Goal: Complete application form: Complete application form

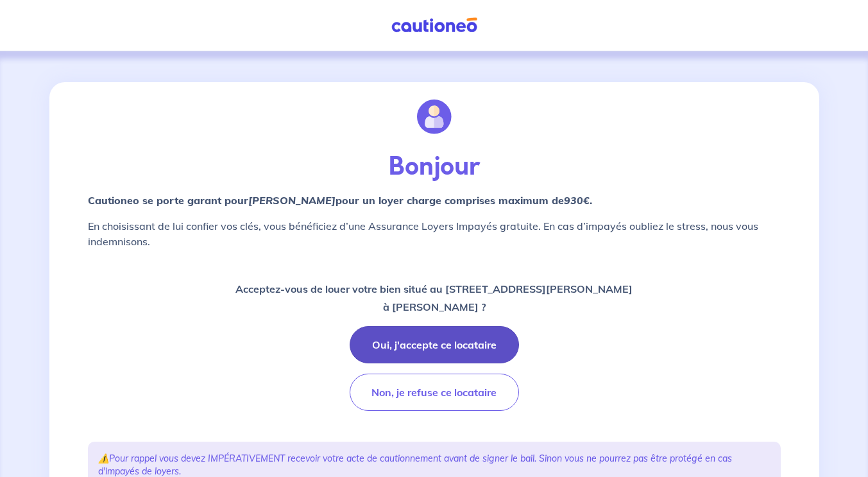
click at [455, 344] on button "Oui, j'accepte ce locataire" at bounding box center [434, 344] width 169 height 37
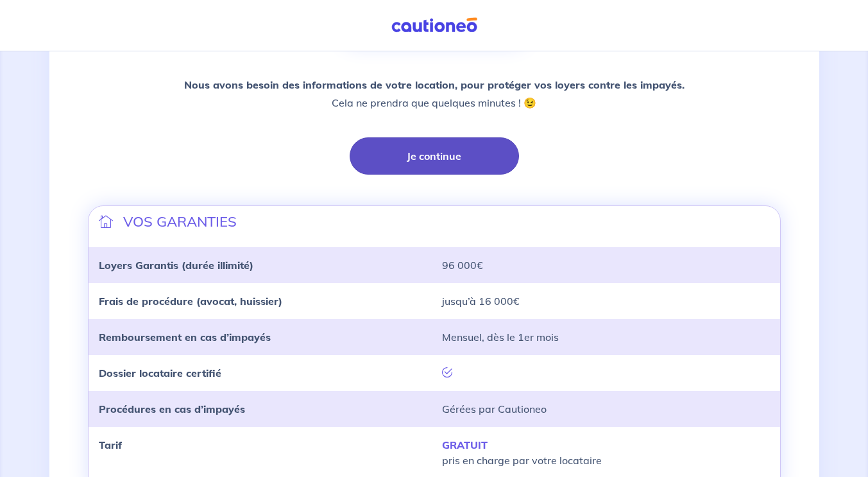
scroll to position [312, 0]
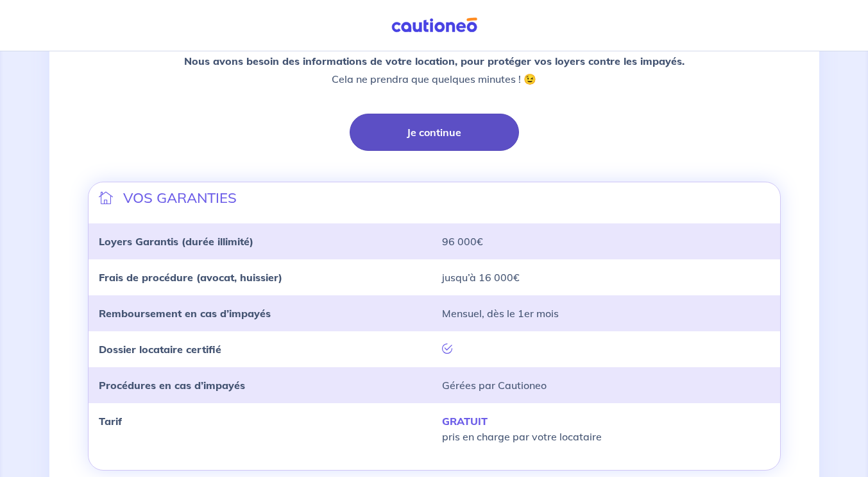
click at [468, 130] on button "Je continue" at bounding box center [434, 132] width 169 height 37
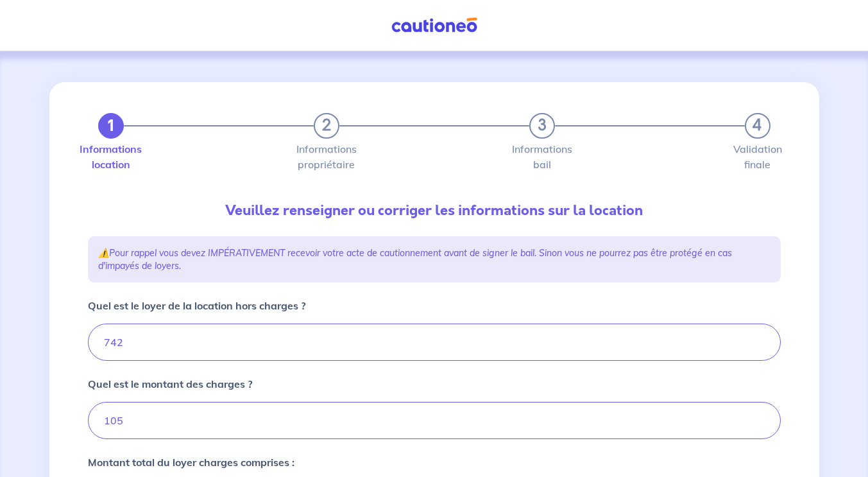
type input "847"
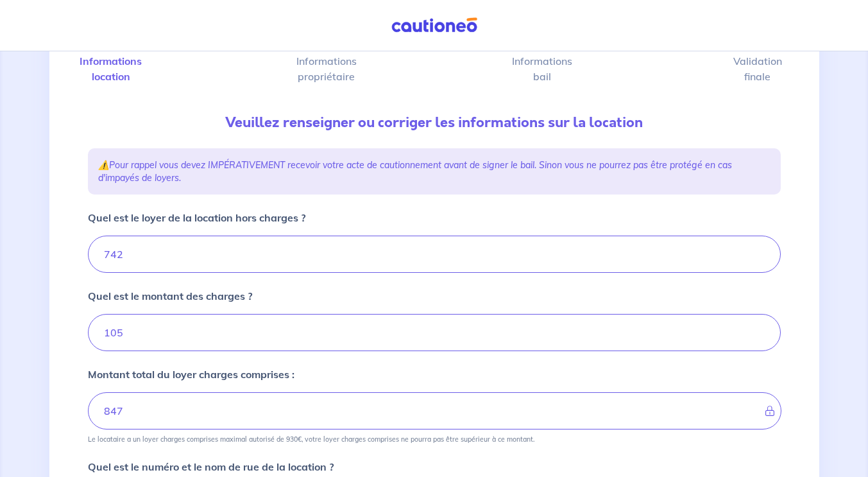
scroll to position [89, 0]
click at [167, 262] on input "742" at bounding box center [434, 252] width 693 height 37
type input "742.73"
type input "847.73"
type input "742.73"
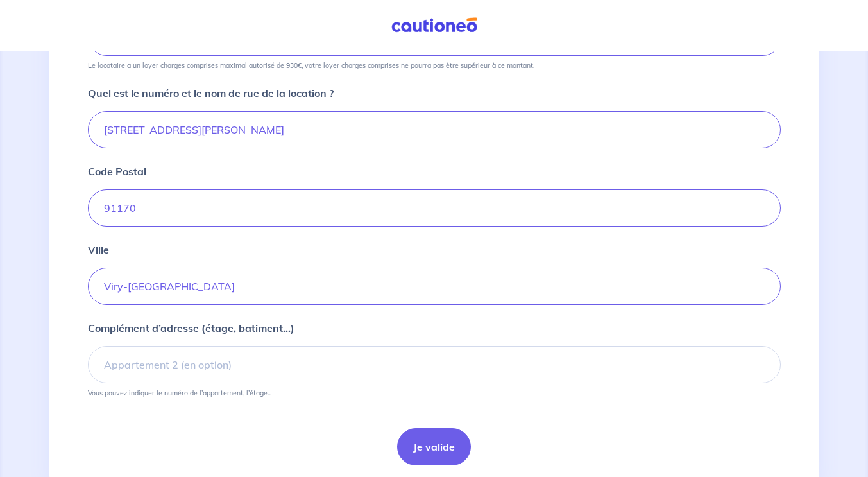
scroll to position [506, 0]
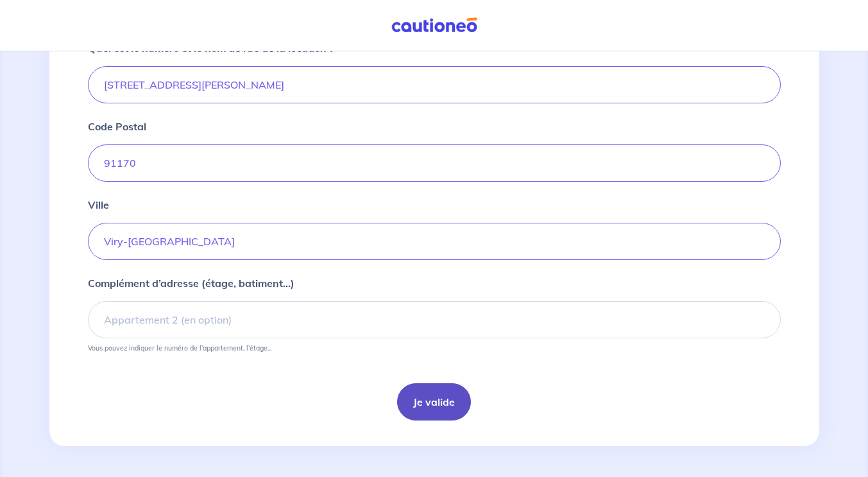
click at [437, 409] on button "Je valide" at bounding box center [434, 401] width 74 height 37
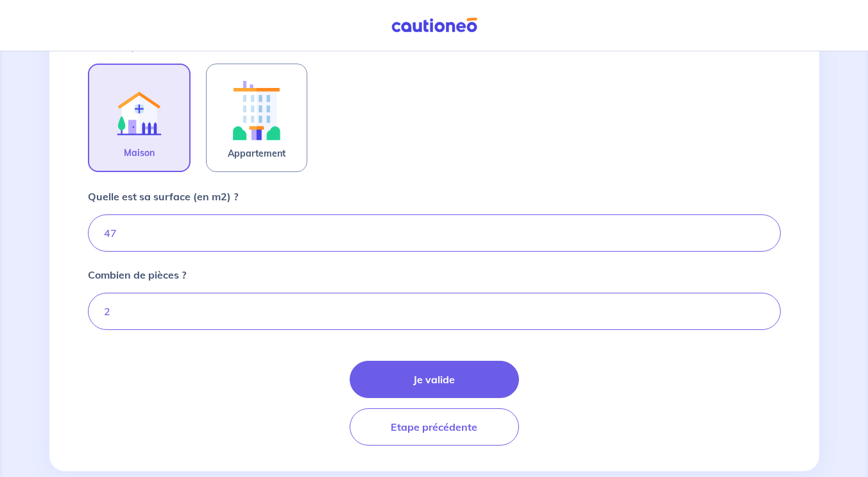
scroll to position [410, 0]
click at [196, 233] on input "47" at bounding box center [434, 232] width 693 height 37
type input "47.33"
click at [566, 385] on div "Je valide Etape précédente" at bounding box center [434, 402] width 693 height 85
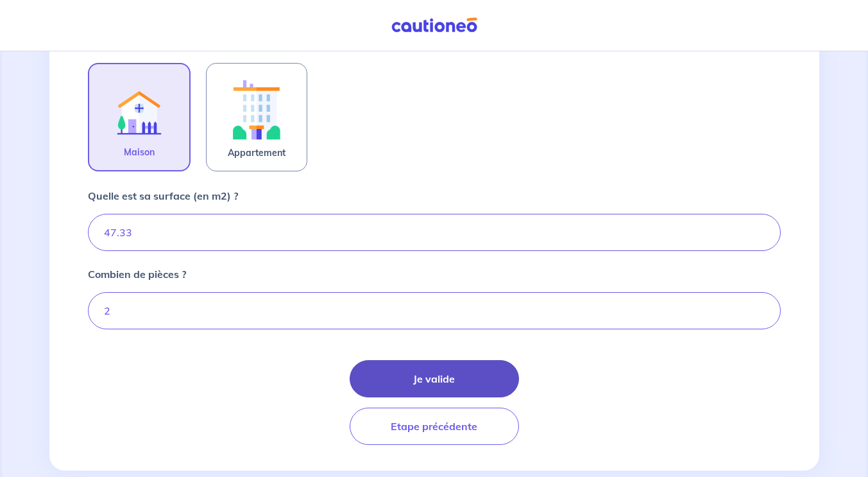
click at [454, 379] on button "Je valide" at bounding box center [434, 378] width 169 height 37
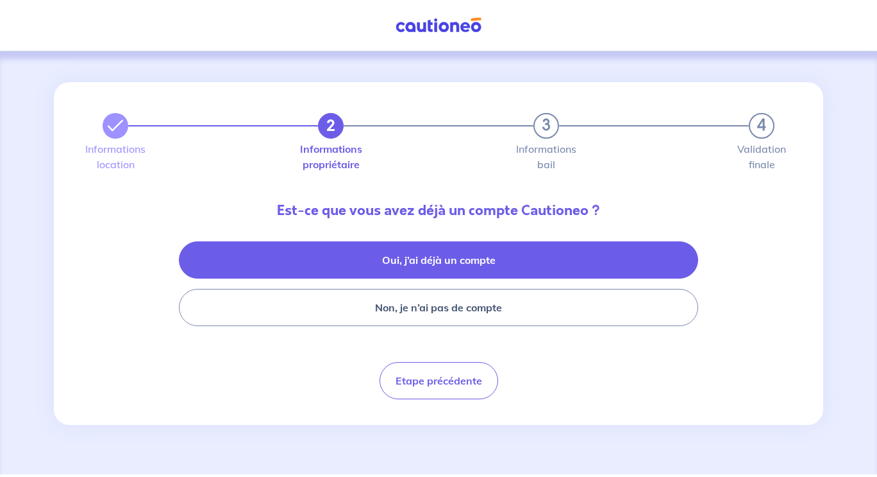
click at [553, 258] on button "Oui, j’ai déjà un compte" at bounding box center [438, 259] width 519 height 37
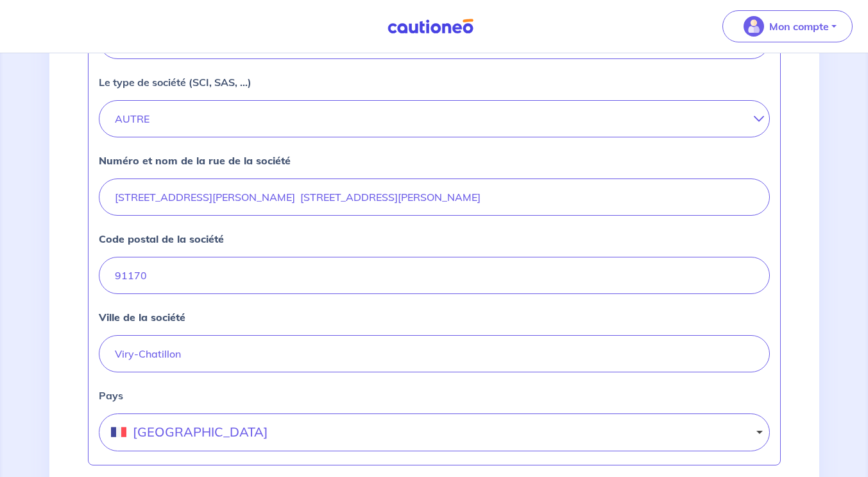
scroll to position [360, 0]
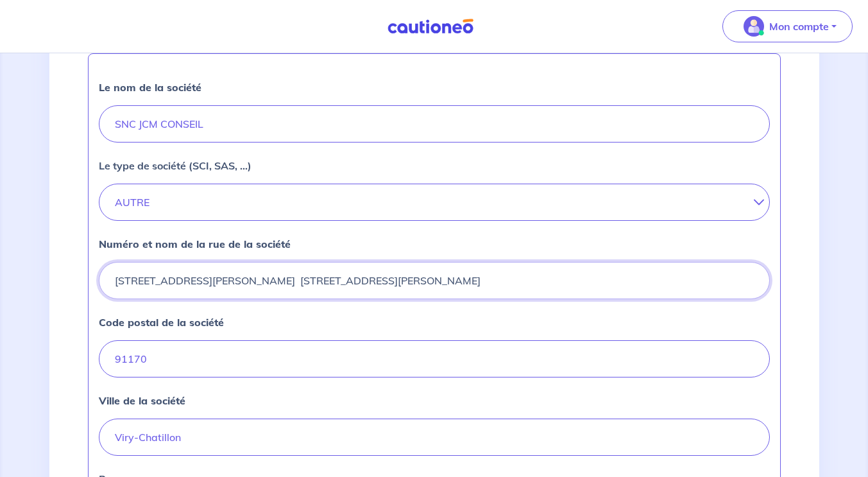
drag, startPoint x: 421, startPoint y: 277, endPoint x: 140, endPoint y: 274, distance: 281.6
click at [140, 274] on input "[STREET_ADDRESS][PERSON_NAME] [STREET_ADDRESS][PERSON_NAME]" at bounding box center [434, 280] width 671 height 37
click at [396, 285] on input "[STREET_ADDRESS][PERSON_NAME] [STREET_ADDRESS][PERSON_NAME]" at bounding box center [434, 280] width 671 height 37
drag, startPoint x: 395, startPoint y: 282, endPoint x: 115, endPoint y: 272, distance: 280.4
click at [115, 272] on input "[STREET_ADDRESS][PERSON_NAME] [STREET_ADDRESS][PERSON_NAME]" at bounding box center [434, 280] width 671 height 37
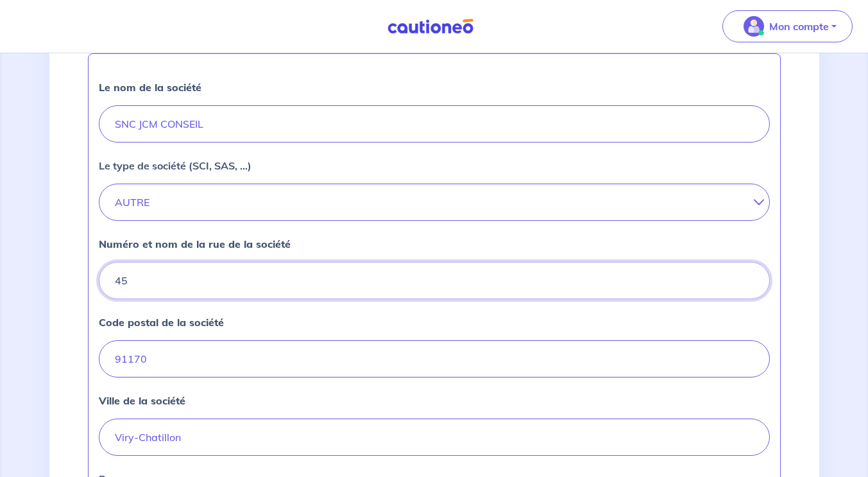
type input "[STREET_ADDRESS]"
click at [198, 349] on input "91170" at bounding box center [434, 358] width 671 height 37
type input "91390"
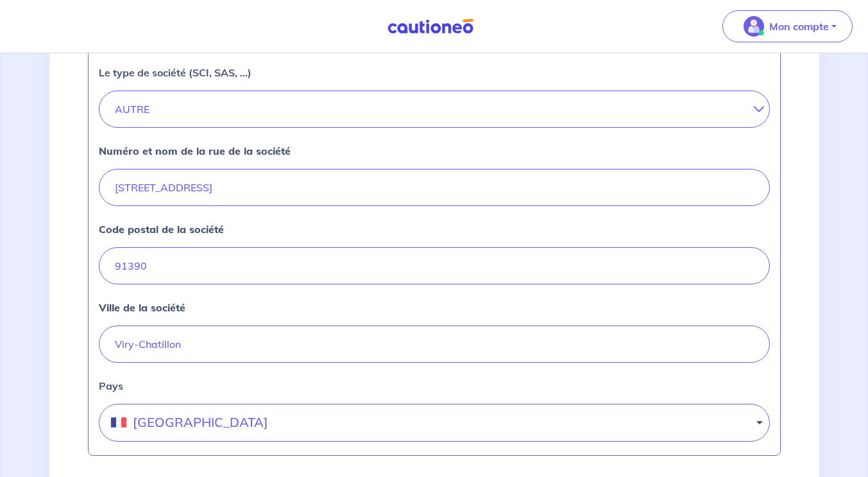
scroll to position [456, 0]
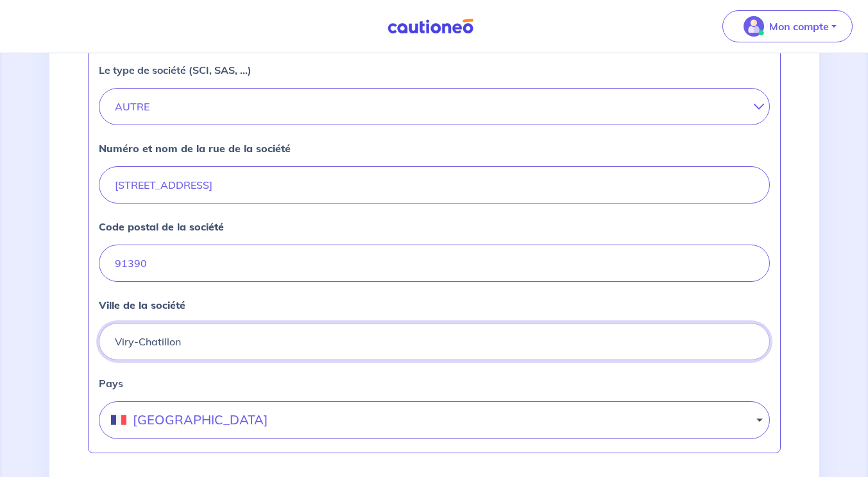
click at [196, 343] on input "Viry-Chatillon" at bounding box center [434, 341] width 671 height 37
type input "MORSANG SUR ORGE"
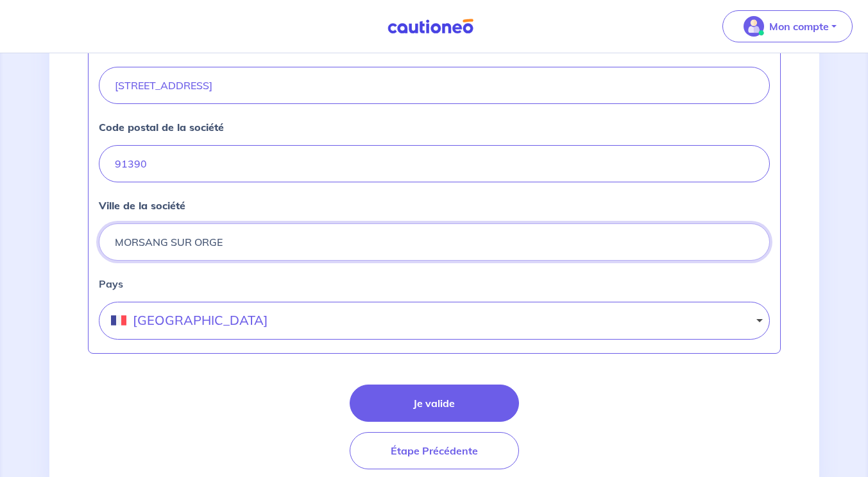
scroll to position [603, 0]
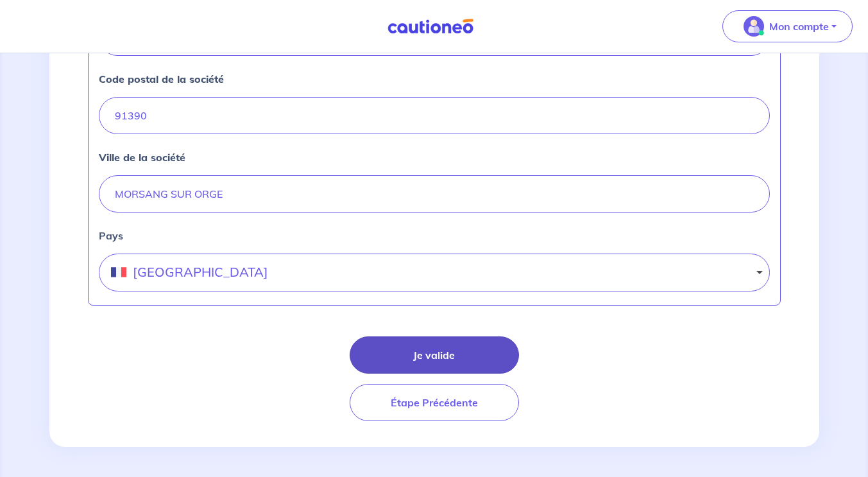
click at [425, 352] on button "Je valide" at bounding box center [434, 354] width 169 height 37
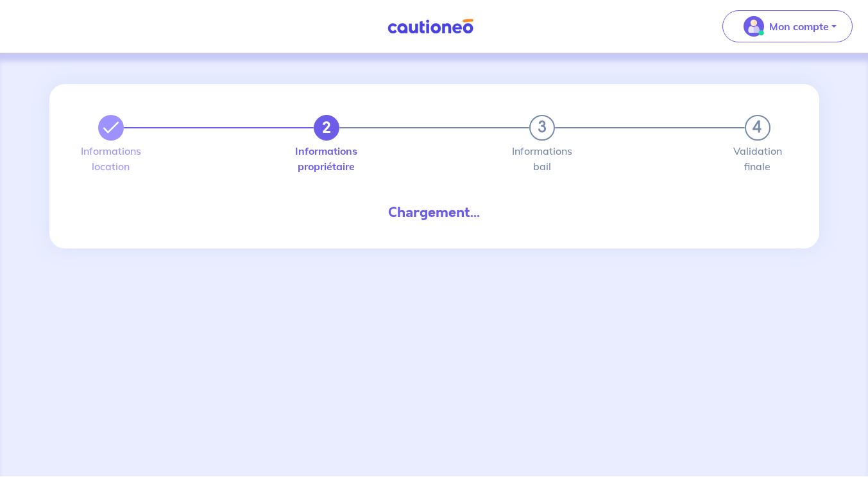
select select "FR"
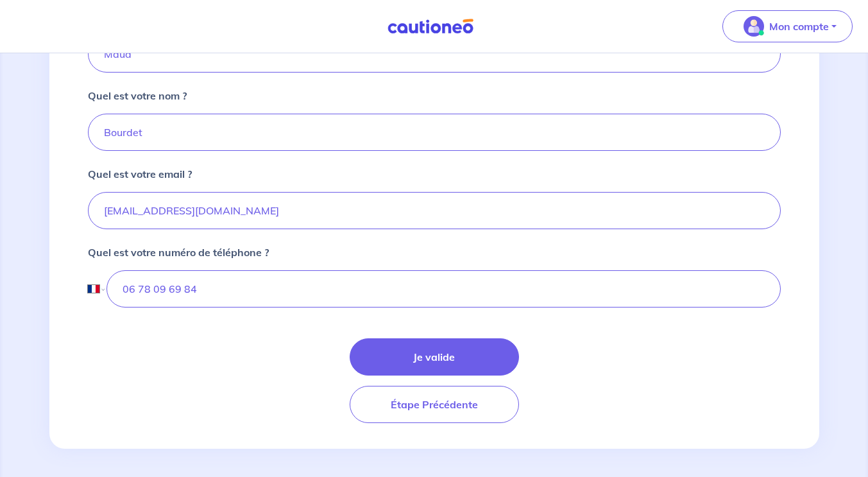
scroll to position [332, 0]
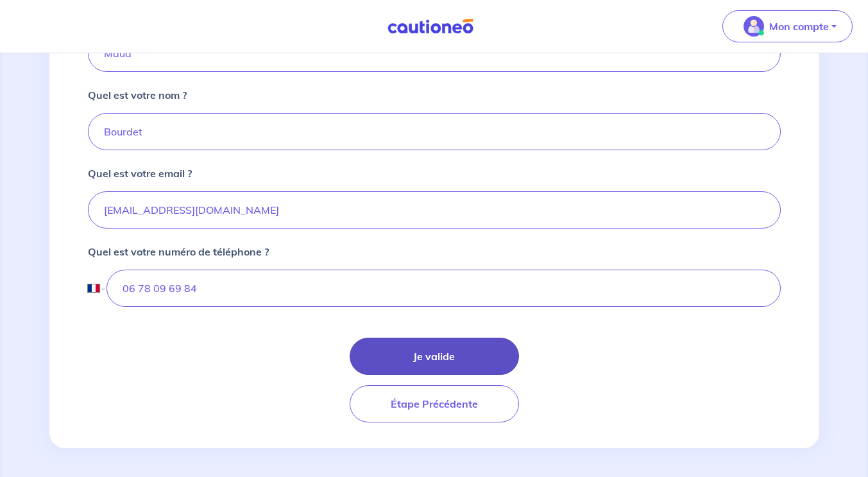
click at [467, 350] on button "Je valide" at bounding box center [434, 355] width 169 height 37
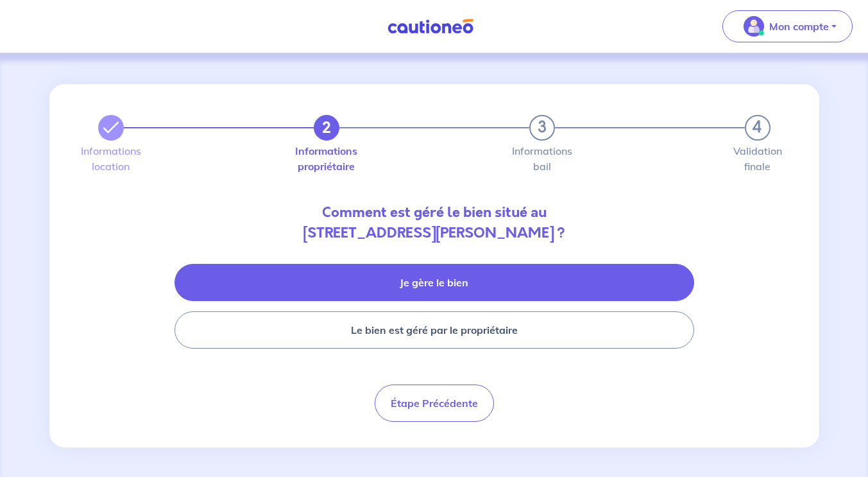
click at [503, 280] on button "Je gère le bien" at bounding box center [433, 282] width 519 height 37
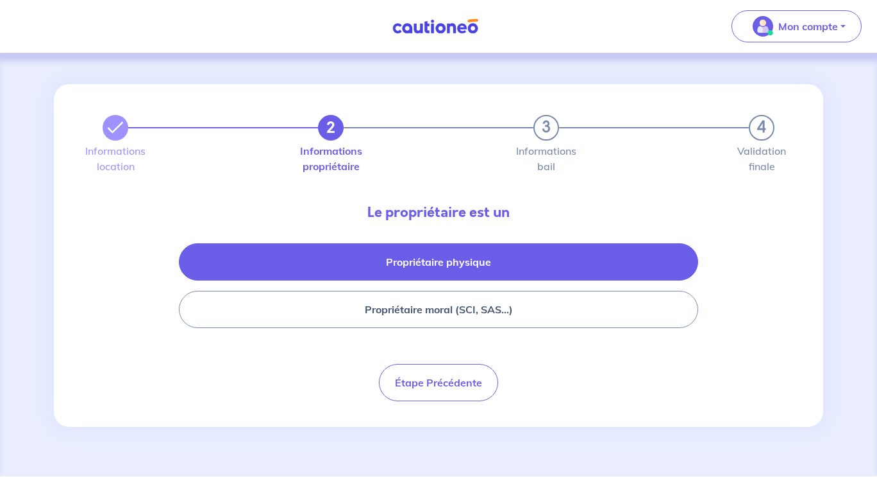
click at [485, 255] on button "Propriétaire physique" at bounding box center [438, 261] width 519 height 37
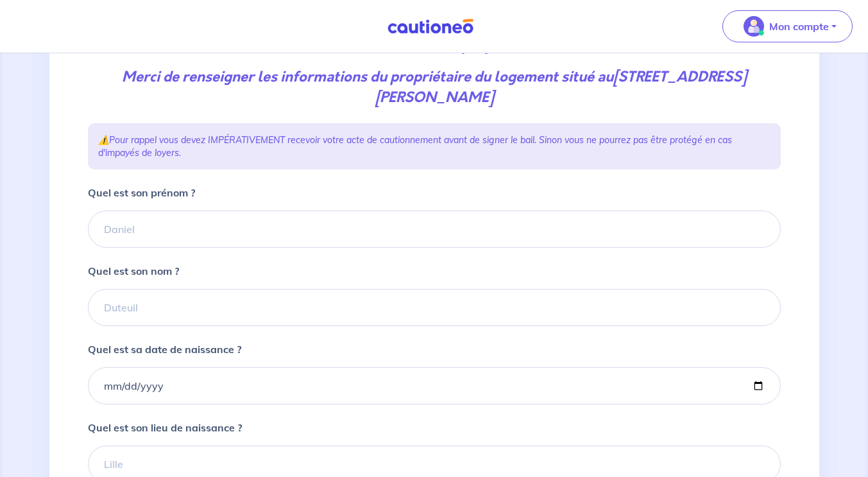
scroll to position [169, 0]
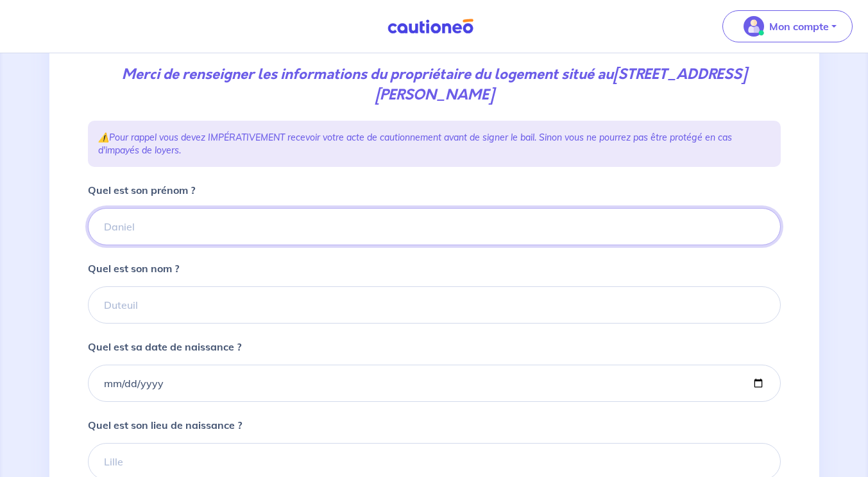
click at [229, 221] on input "Quel est son prénom ?" at bounding box center [434, 226] width 693 height 37
paste input "[PERSON_NAME]"
type input "[PERSON_NAME]"
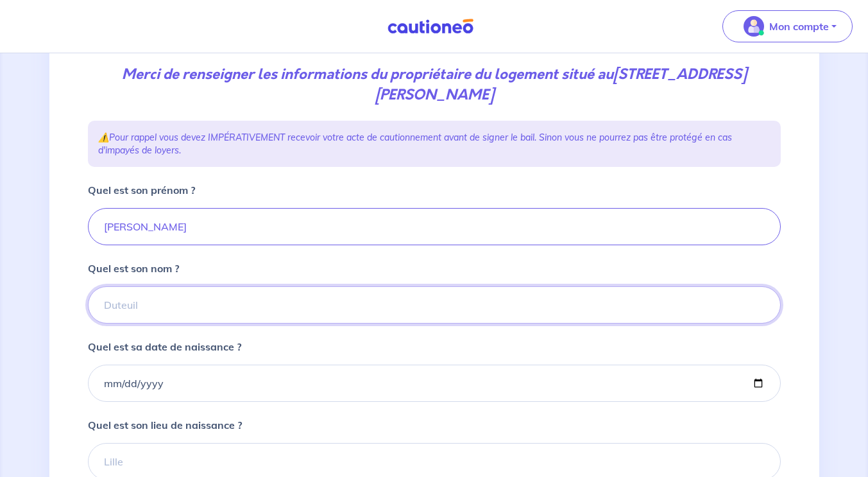
click at [180, 301] on input "Quel est son nom ?" at bounding box center [434, 304] width 693 height 37
paste input "KLUFTS"
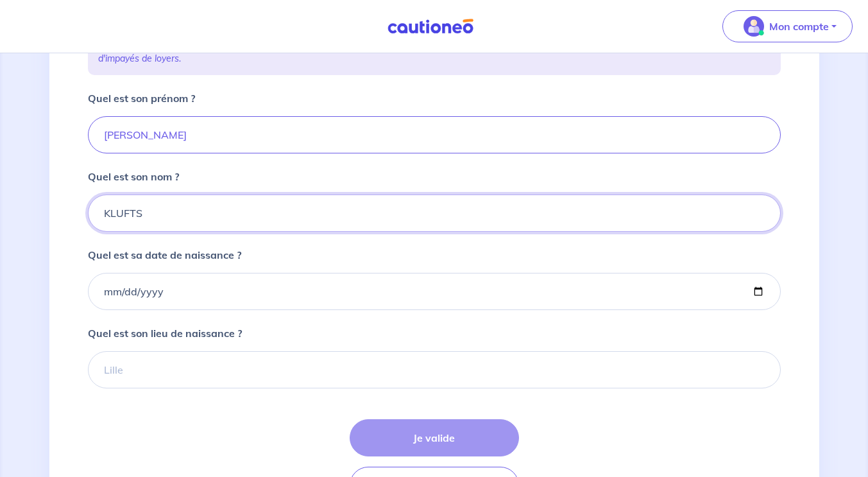
scroll to position [261, 0]
type input "KLUFTS"
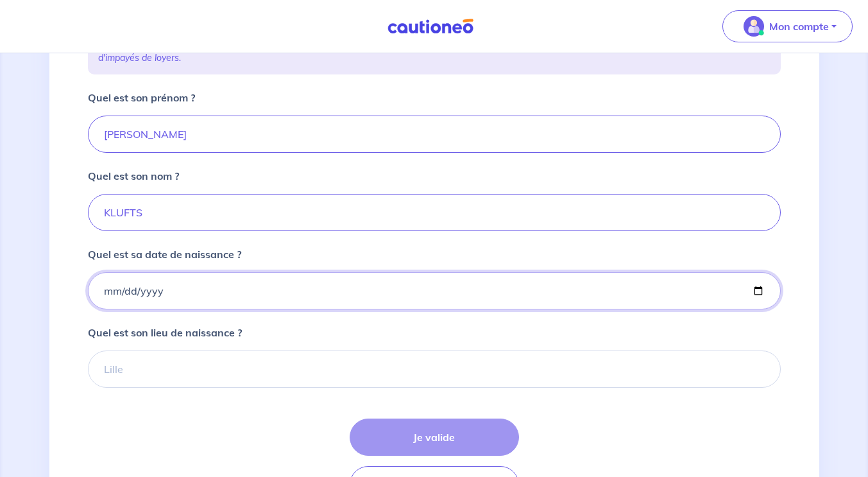
click at [244, 293] on input "Quel est sa date de naissance ?" at bounding box center [434, 290] width 693 height 37
click at [134, 285] on input "Quel est sa date de naissance ?" at bounding box center [434, 290] width 693 height 37
click at [124, 289] on input "Quel est sa date de naissance ?" at bounding box center [434, 290] width 693 height 37
type input "[DATE]"
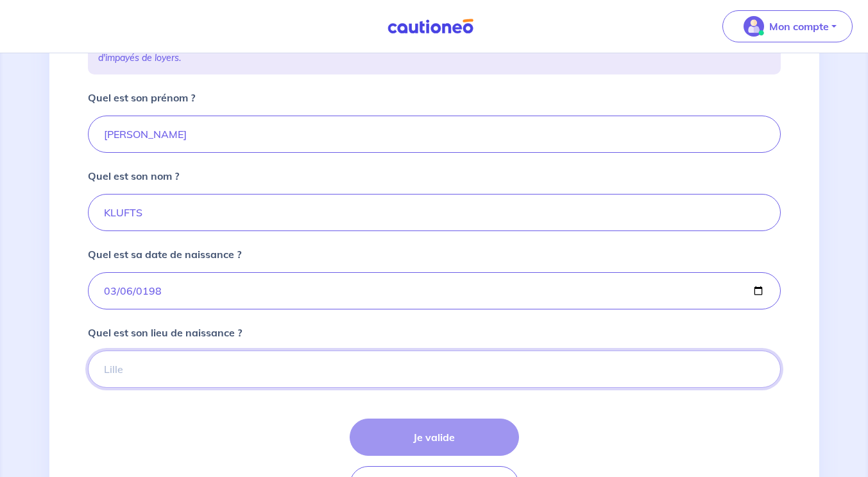
click at [137, 368] on input "Quel est son lieu de naissance ?" at bounding box center [434, 368] width 693 height 37
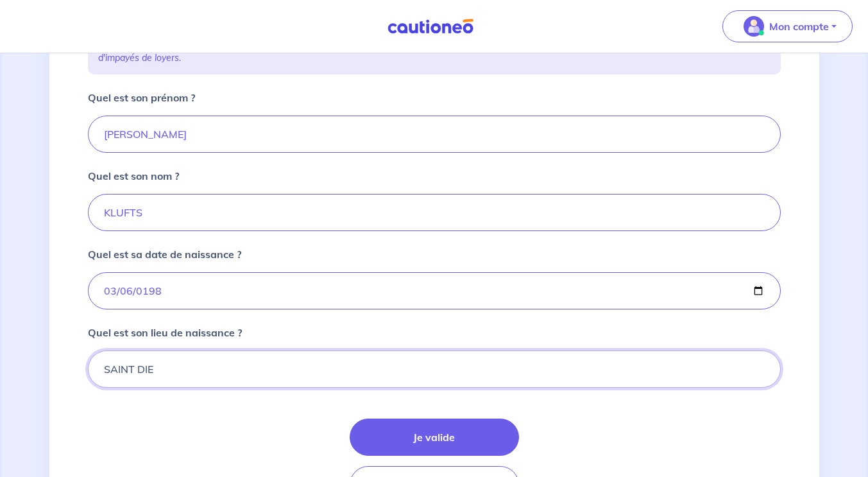
type input "SAINT DIE"
click at [632, 437] on div "Je valide Étape Précédente" at bounding box center [434, 460] width 693 height 85
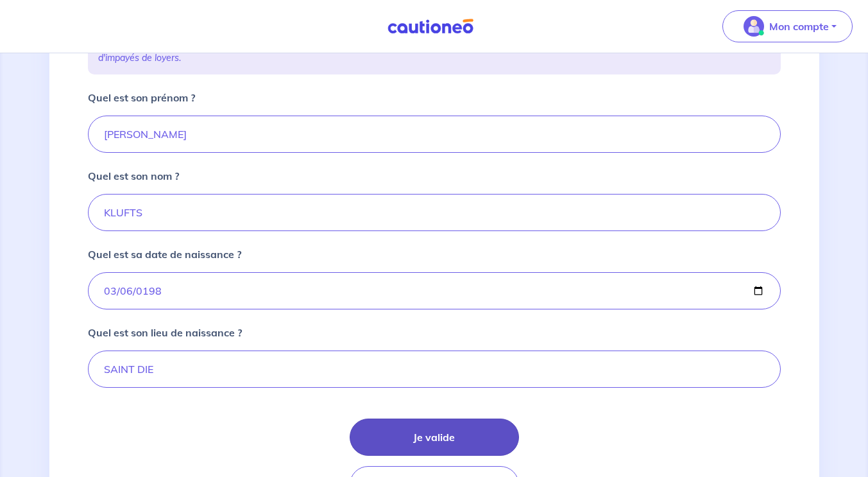
click at [493, 441] on button "Je valide" at bounding box center [434, 436] width 169 height 37
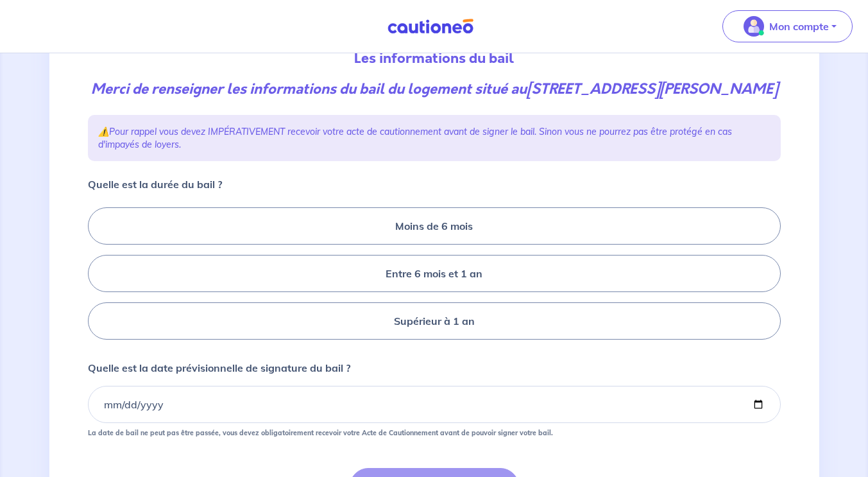
scroll to position [155, 0]
click at [464, 291] on label "Entre 6 mois et 1 an" at bounding box center [434, 272] width 693 height 37
click at [96, 277] on input "Entre 6 mois et 1 an" at bounding box center [92, 273] width 8 height 8
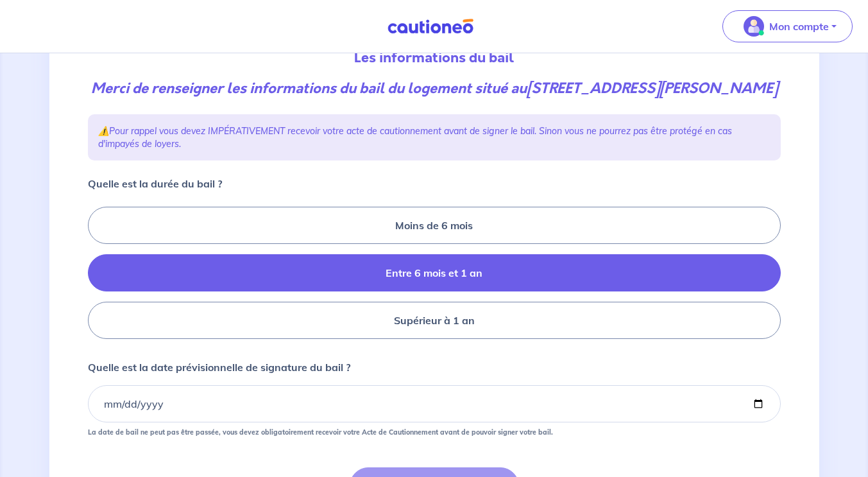
radio input "true"
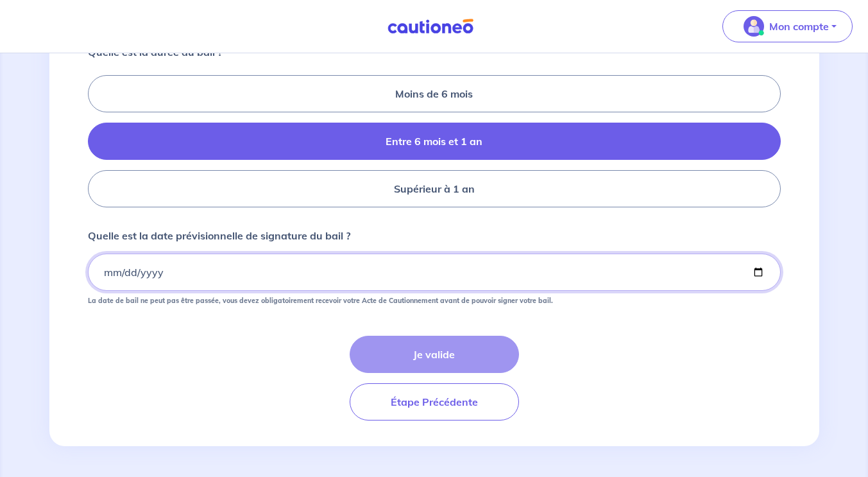
click at [274, 269] on input "Quelle est la date prévisionnelle de signature du bail ?" at bounding box center [434, 271] width 693 height 37
click at [759, 268] on input "Quelle est la date prévisionnelle de signature du bail ?" at bounding box center [434, 271] width 693 height 37
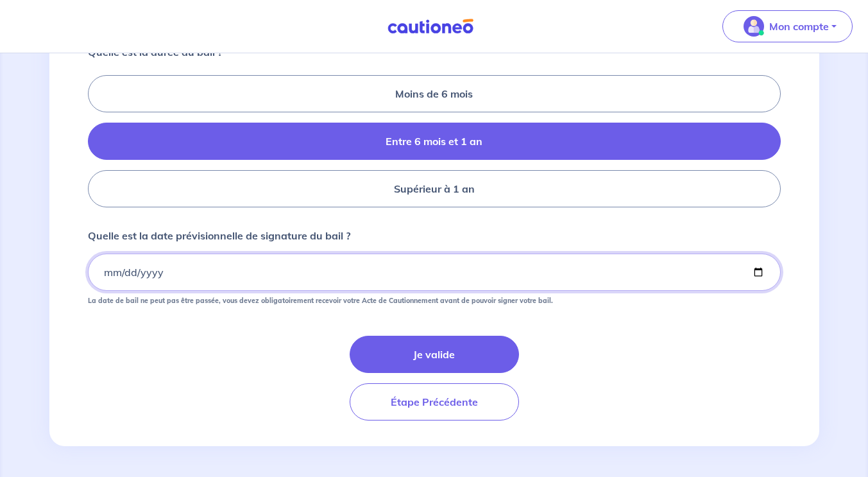
click at [337, 261] on input "[DATE]" at bounding box center [434, 271] width 693 height 37
click at [269, 258] on input "[DATE]" at bounding box center [434, 271] width 693 height 37
click at [135, 274] on input "[DATE]" at bounding box center [434, 271] width 693 height 37
click at [755, 269] on input "[DATE]" at bounding box center [434, 271] width 693 height 37
type input "[DATE]"
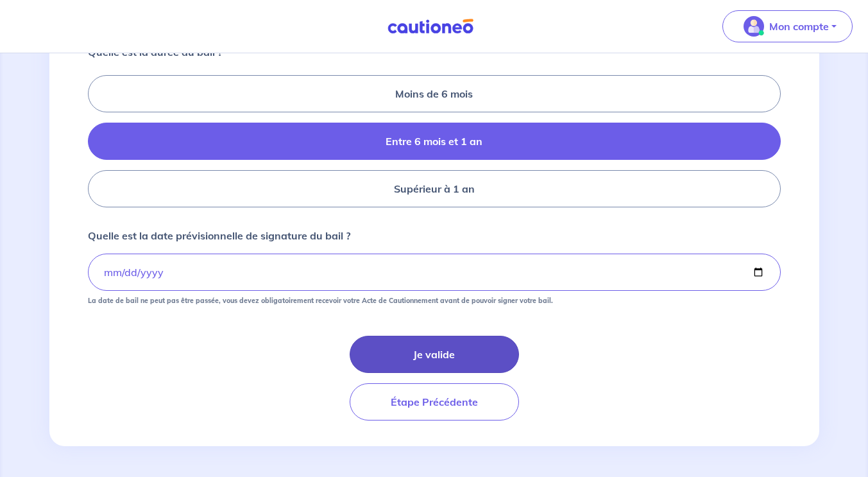
click at [434, 363] on button "Je valide" at bounding box center [434, 353] width 169 height 37
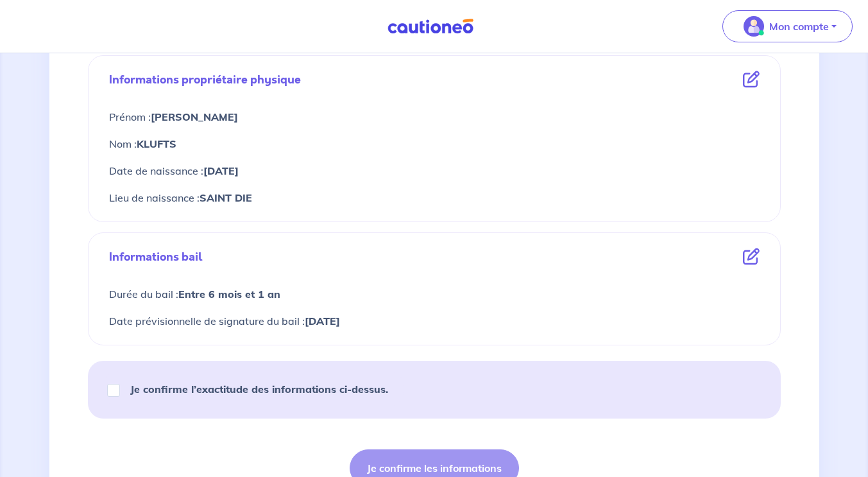
scroll to position [572, 0]
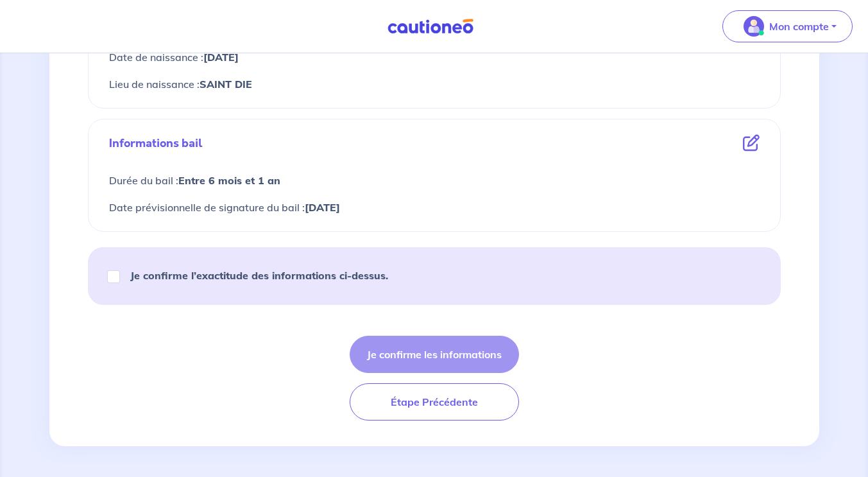
click at [130, 273] on strong "Je confirme l’exactitude des informations ci-dessus." at bounding box center [259, 275] width 258 height 13
click at [120, 273] on input "Je confirme l’exactitude des informations ci-dessus." at bounding box center [113, 276] width 13 height 13
checkbox input "true"
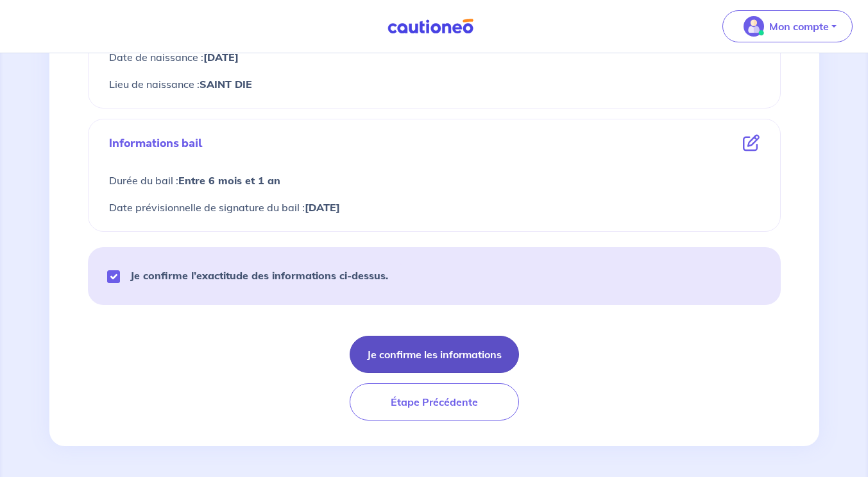
click at [462, 358] on button "Je confirme les informations" at bounding box center [434, 353] width 169 height 37
